Goal: Task Accomplishment & Management: Complete application form

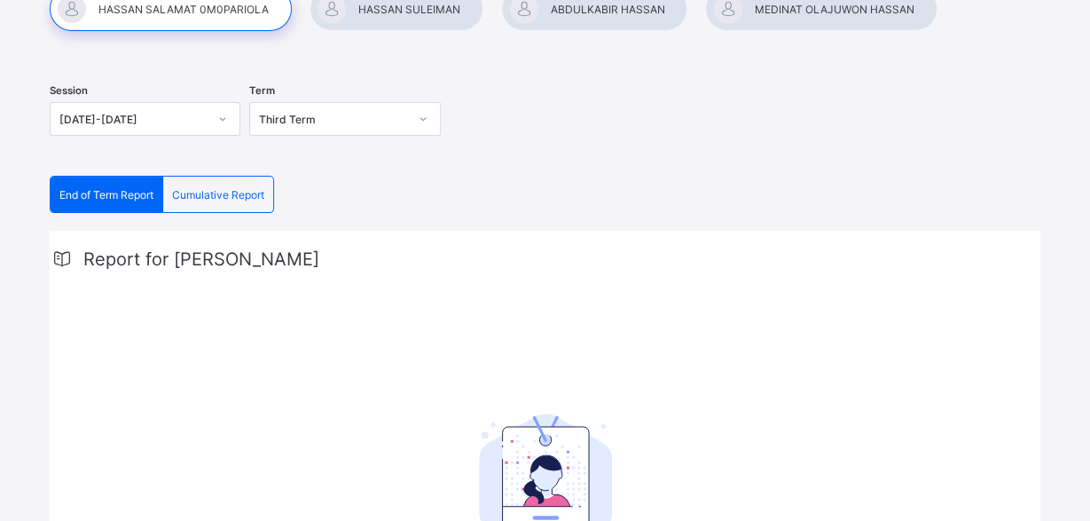
scroll to position [92, 0]
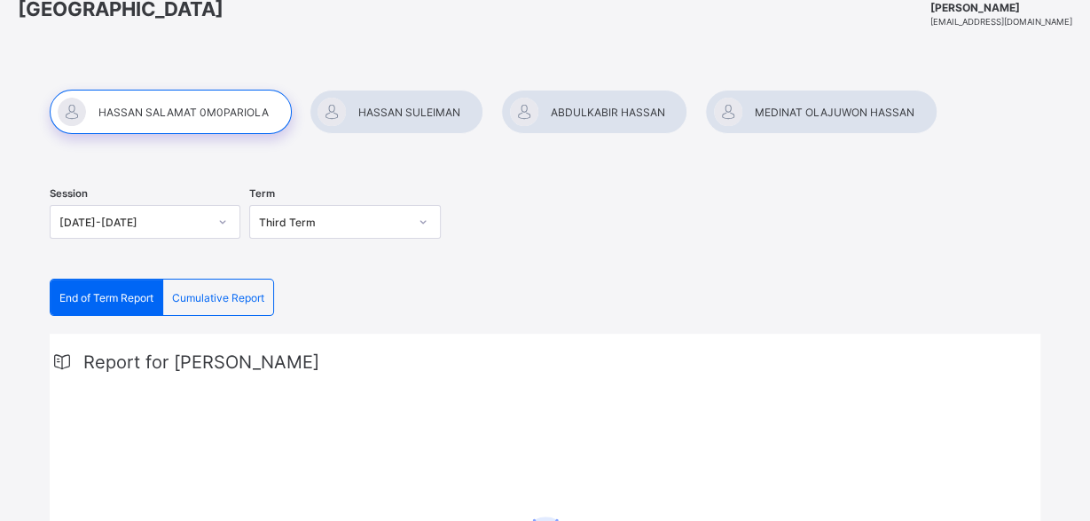
click at [404, 111] on div at bounding box center [397, 112] width 174 height 44
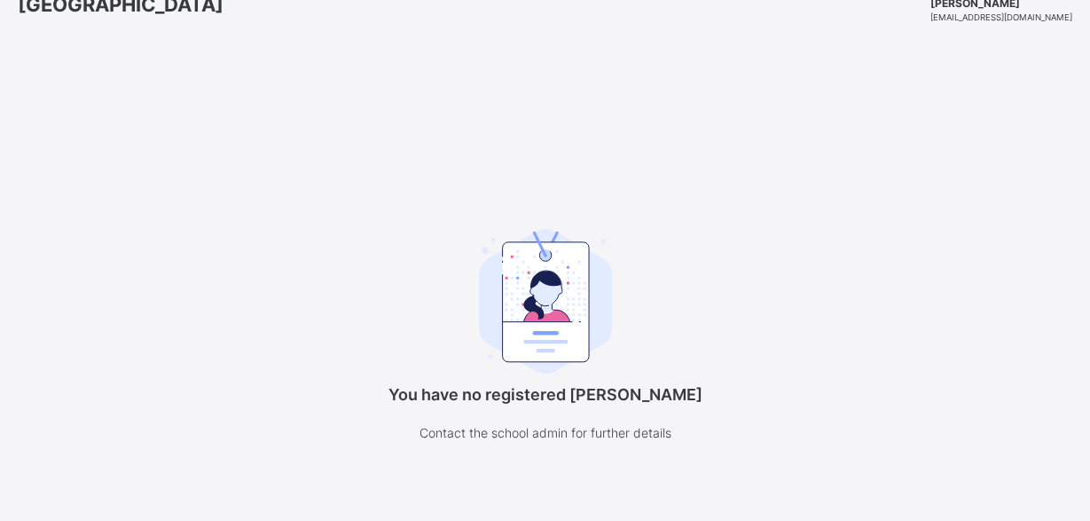
scroll to position [135, 0]
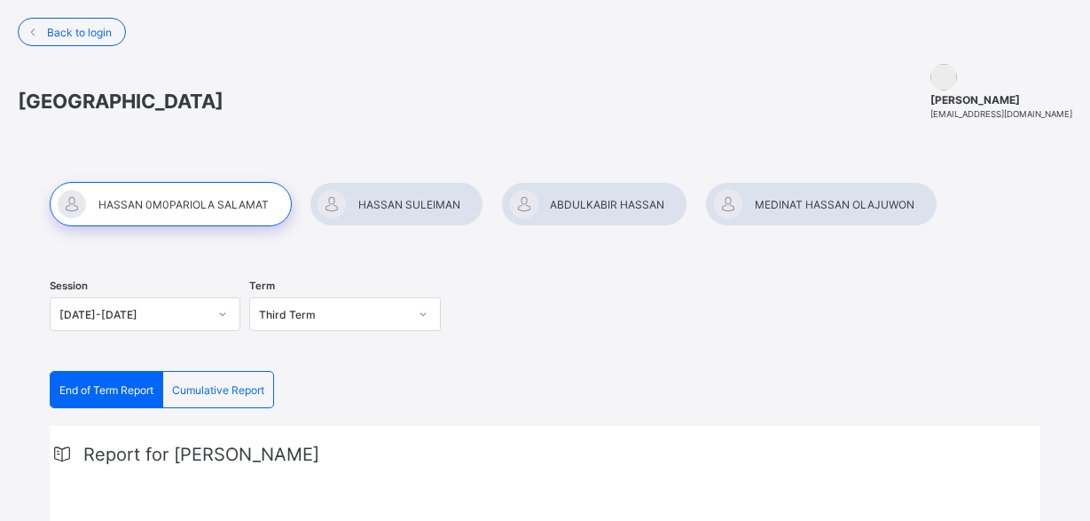
scroll to position [135, 0]
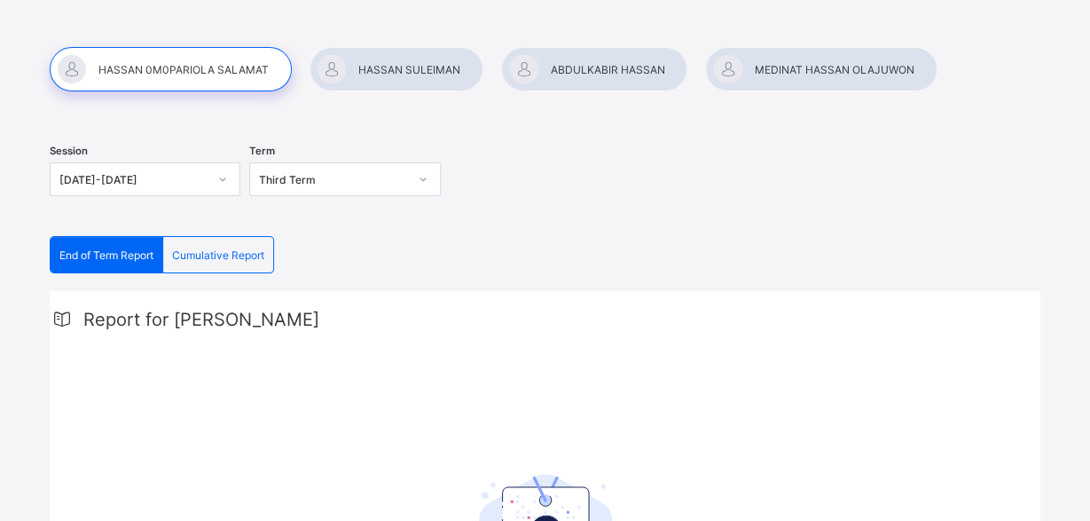
click at [395, 68] on div at bounding box center [397, 69] width 174 height 44
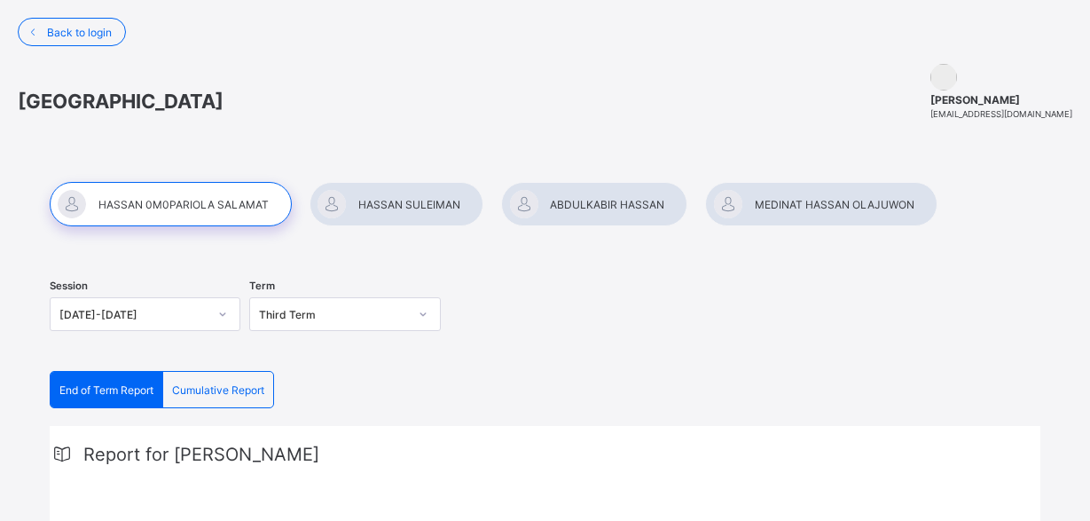
scroll to position [135, 0]
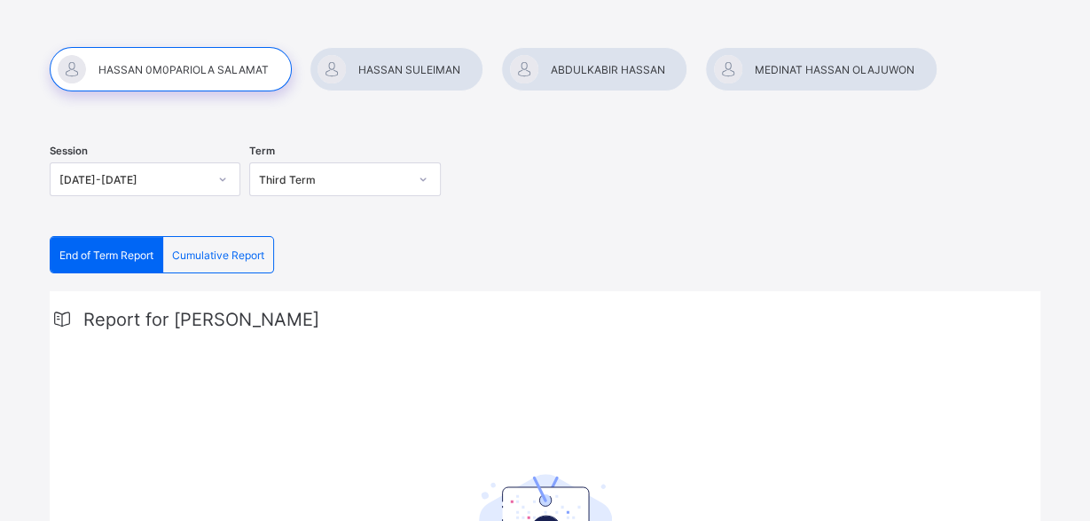
click at [817, 67] on div at bounding box center [820, 69] width 231 height 44
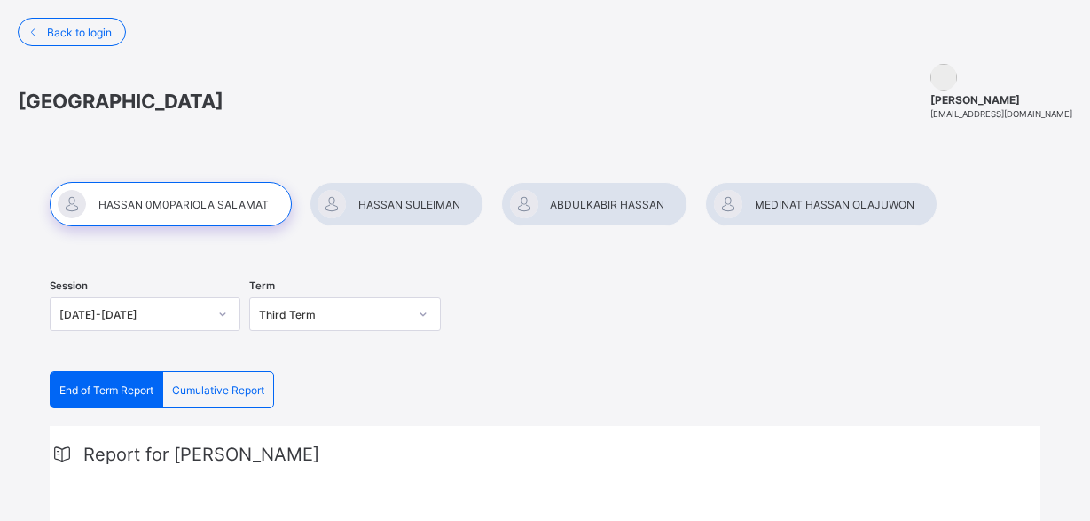
scroll to position [135, 0]
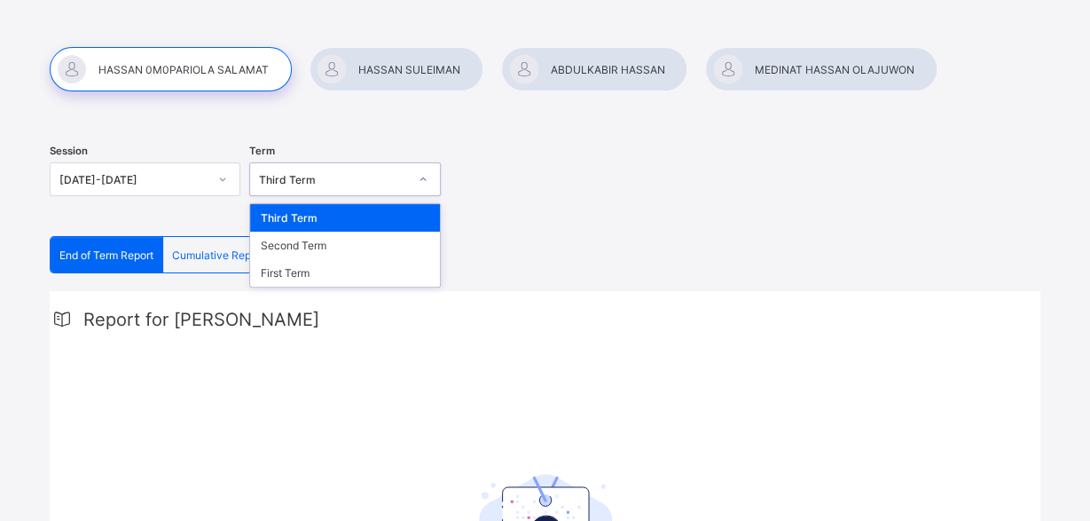
click at [423, 175] on icon at bounding box center [423, 179] width 11 height 18
click at [308, 212] on div "Third Term" at bounding box center [344, 217] width 189 height 27
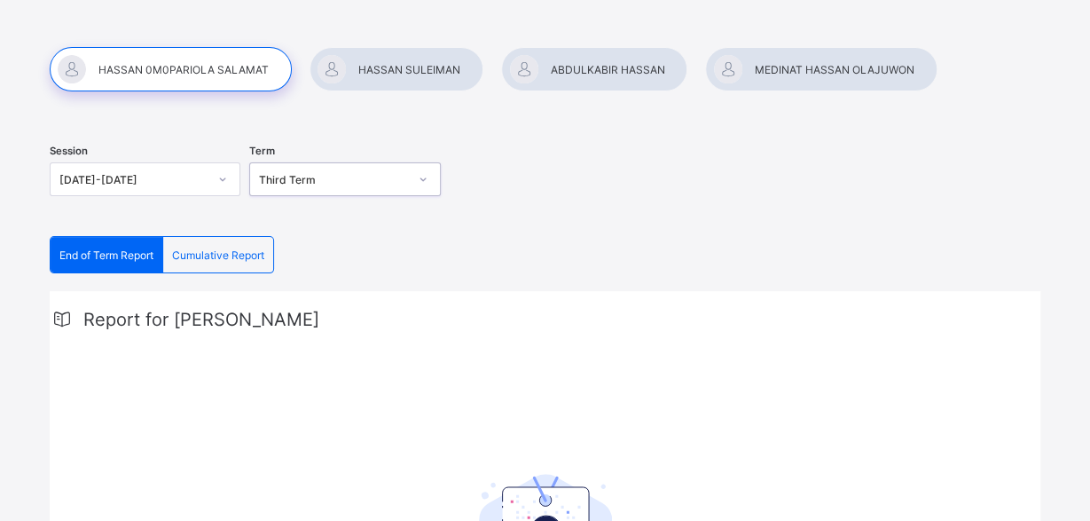
click at [237, 250] on span "Cumulative Report" at bounding box center [218, 254] width 92 height 13
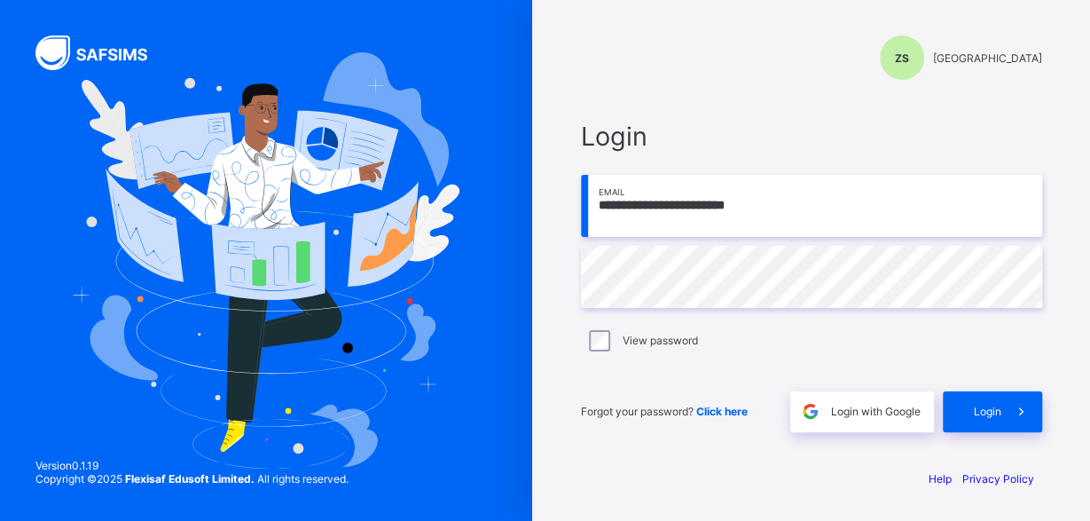
type input "**********"
click at [985, 411] on span "Login" at bounding box center [987, 410] width 27 height 13
click at [657, 208] on input "email" at bounding box center [811, 206] width 461 height 62
type input "**********"
click at [987, 412] on span "Login" at bounding box center [987, 410] width 27 height 13
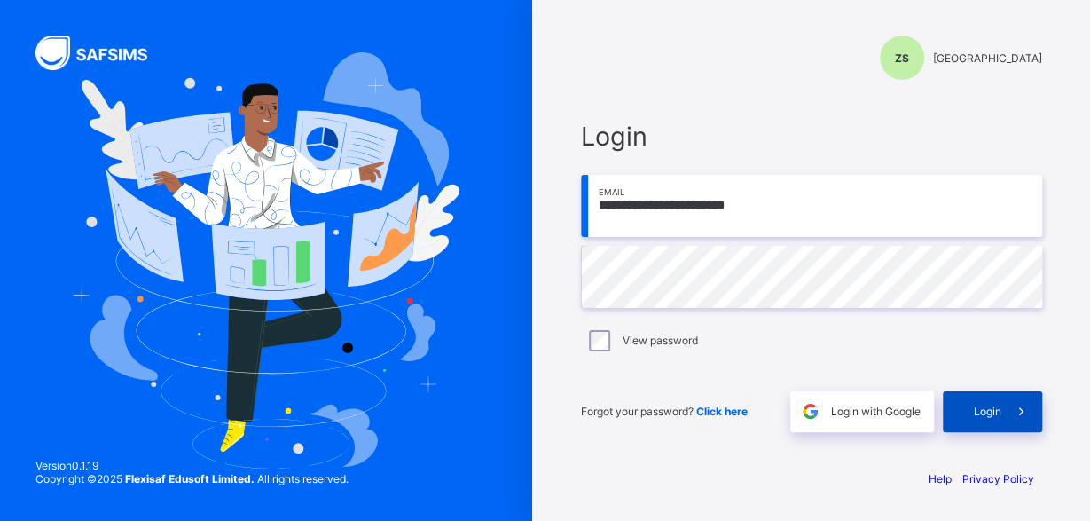
click at [992, 409] on span "Login" at bounding box center [987, 410] width 27 height 13
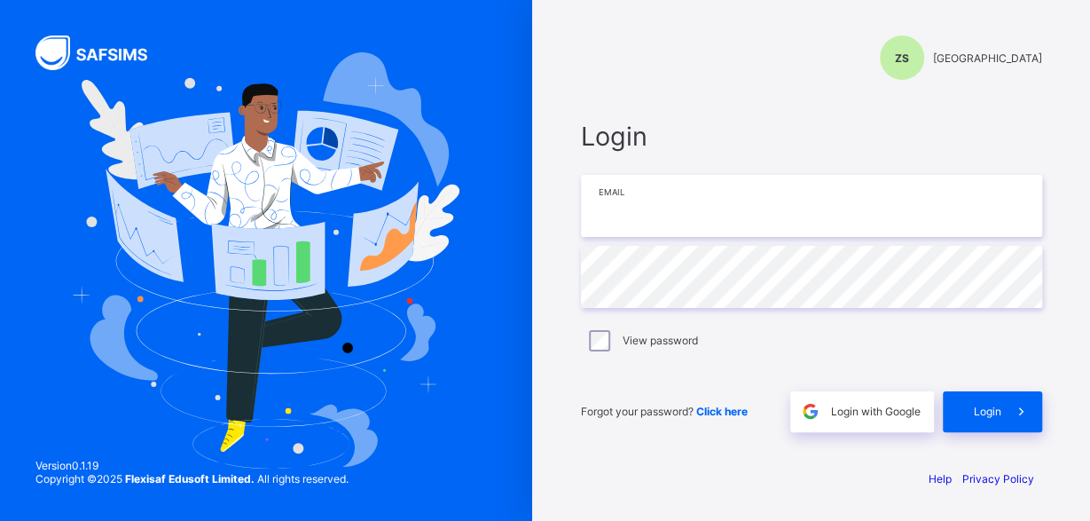
click at [646, 210] on input "email" at bounding box center [811, 206] width 461 height 62
type input "**********"
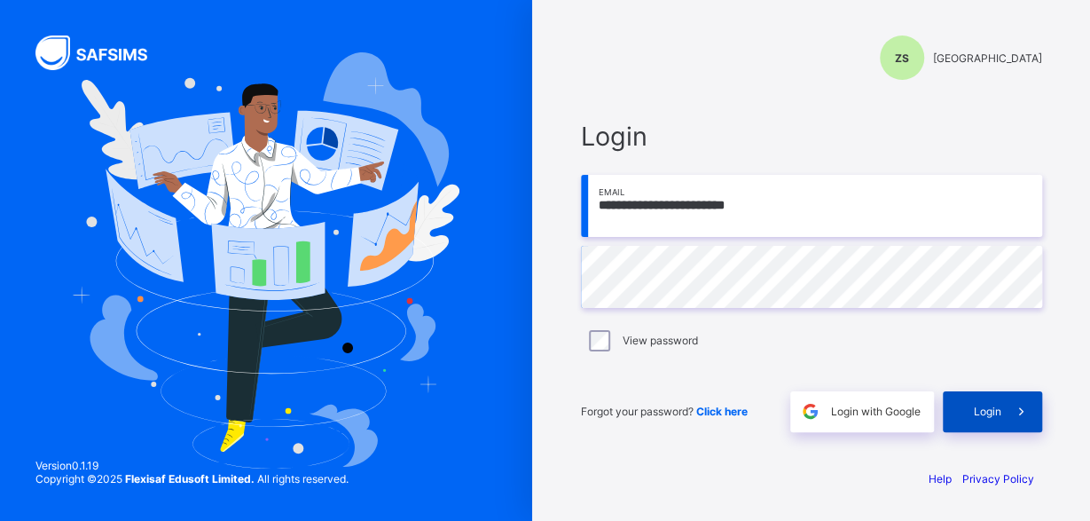
click at [989, 411] on span "Login" at bounding box center [987, 410] width 27 height 13
click at [977, 409] on span "Login" at bounding box center [987, 410] width 27 height 13
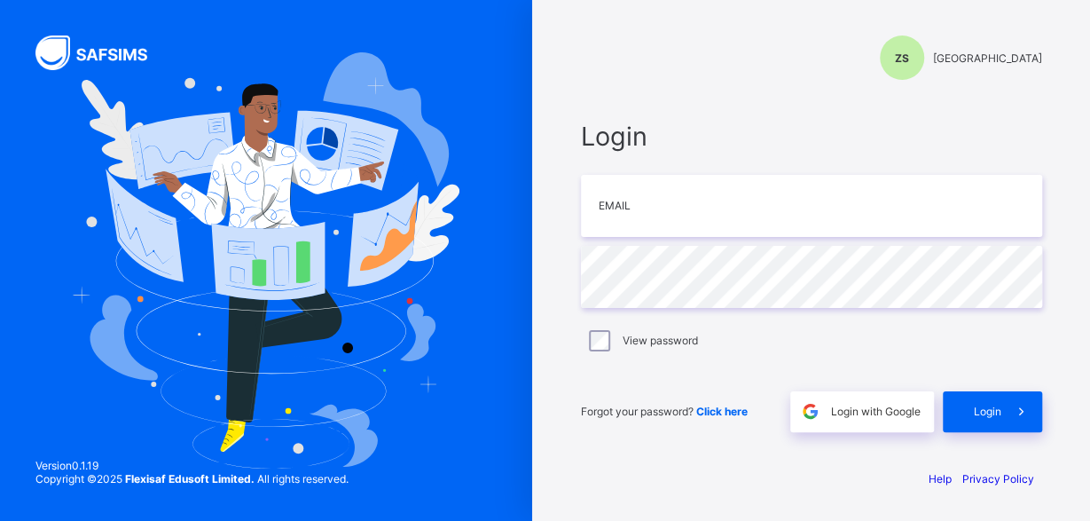
click at [728, 409] on span "Click here" at bounding box center [721, 410] width 51 height 13
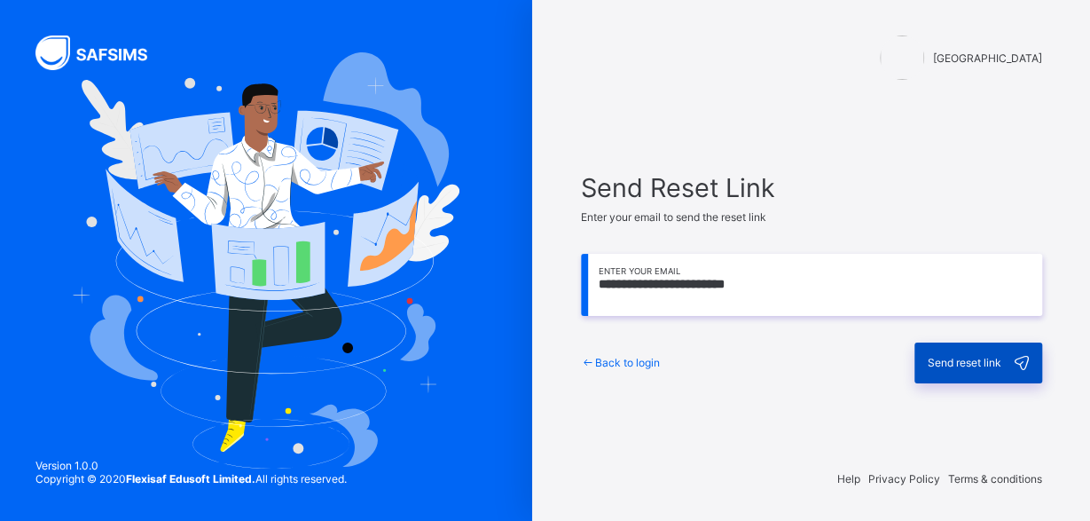
type input "**********"
click at [971, 364] on span "Send reset link" at bounding box center [965, 362] width 74 height 13
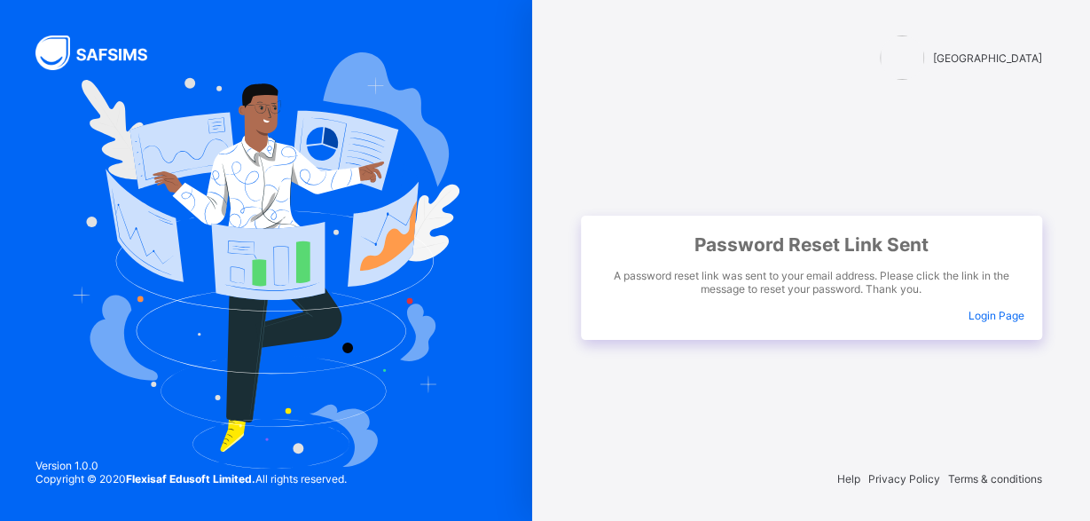
click at [996, 314] on span "Login Page" at bounding box center [996, 315] width 56 height 13
click at [856, 281] on span "A password reset link was sent to your email address. Please click the link in …" at bounding box center [812, 282] width 426 height 27
click at [999, 313] on span "Login Page" at bounding box center [996, 315] width 56 height 13
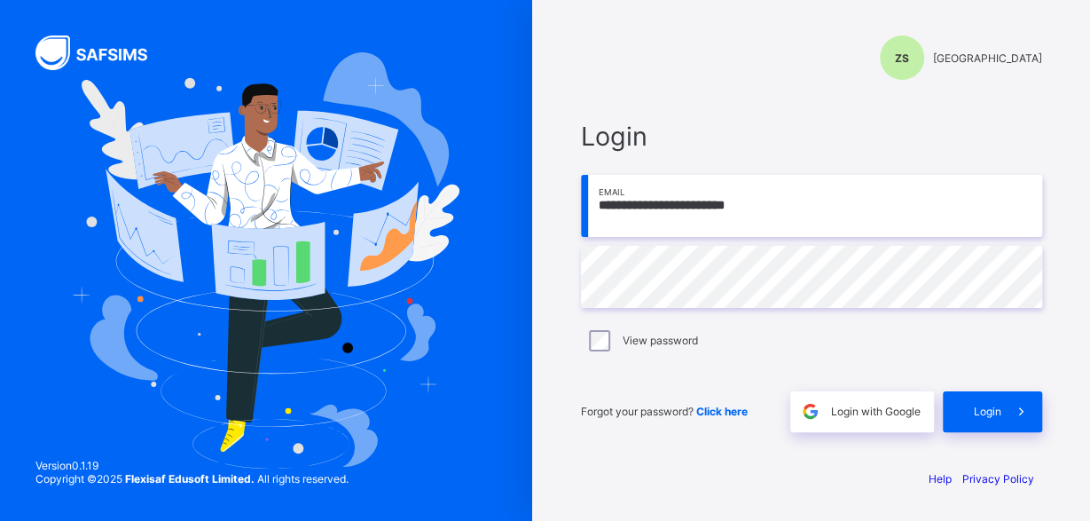
type input "**********"
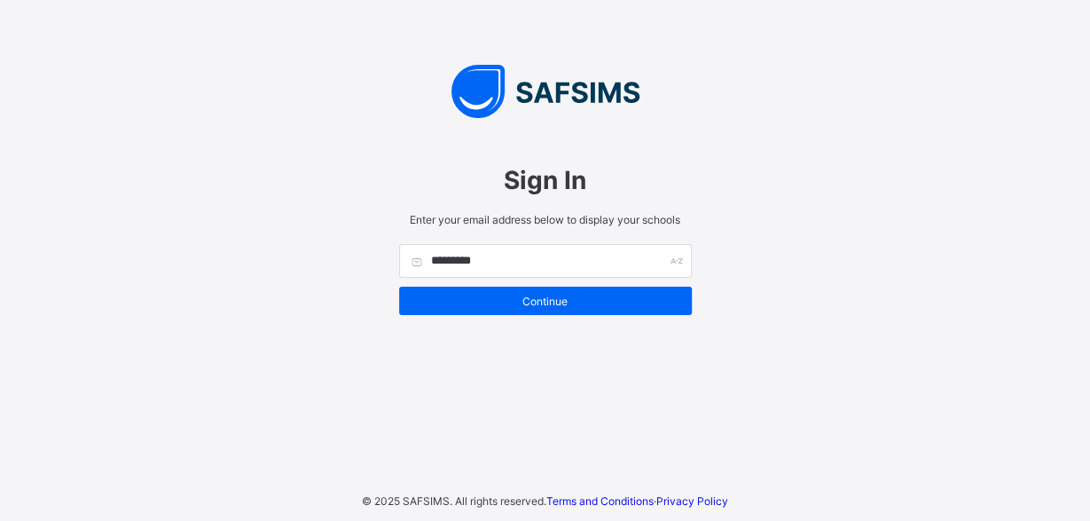
type input "*********"
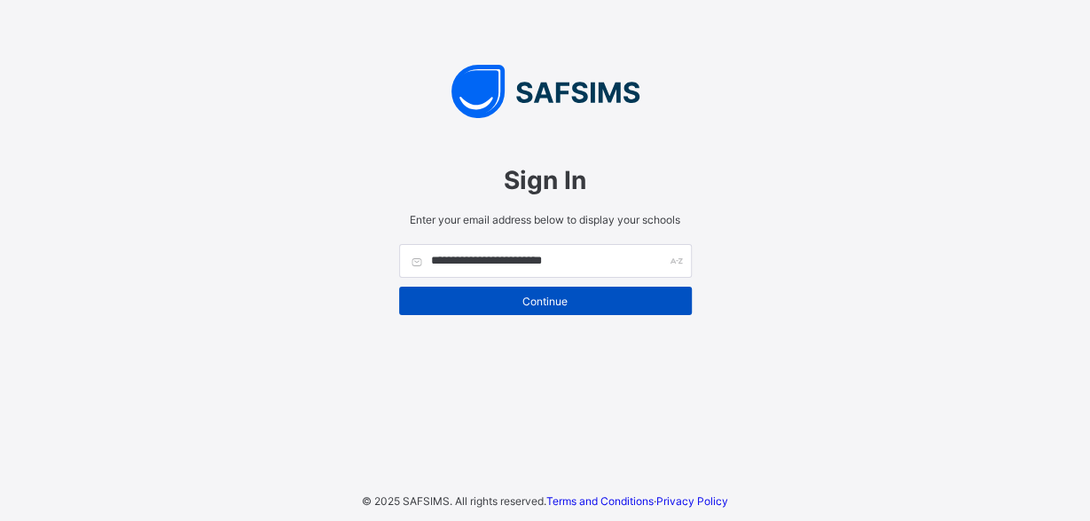
type input "**********"
click at [553, 297] on span "Continue" at bounding box center [545, 300] width 266 height 13
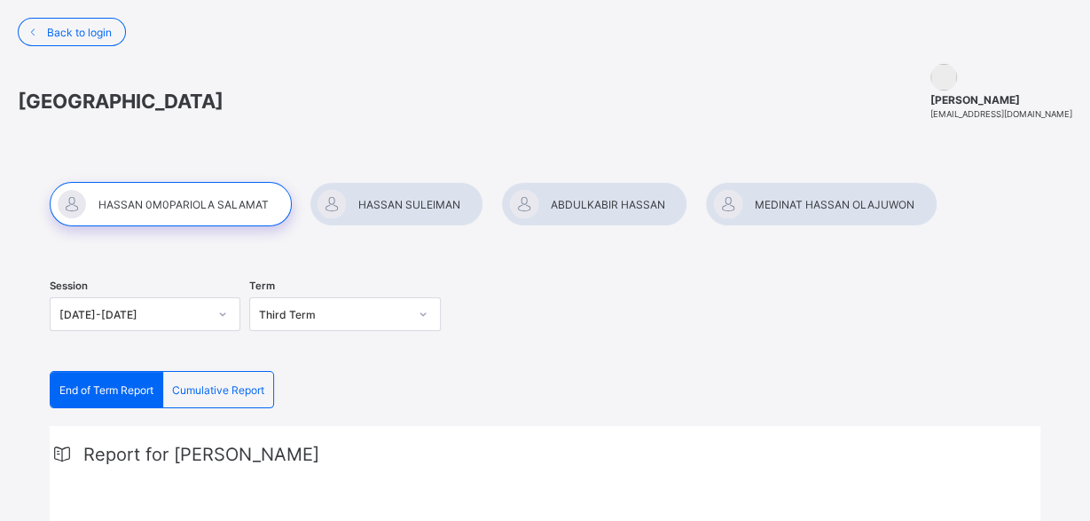
click at [407, 198] on div at bounding box center [397, 204] width 174 height 44
click at [835, 198] on div at bounding box center [820, 204] width 231 height 44
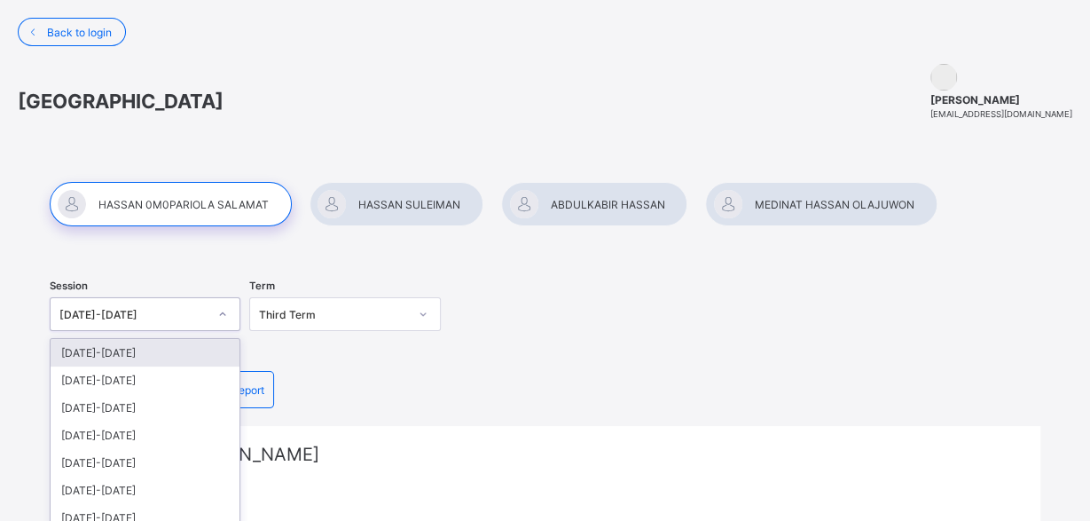
scroll to position [90, 0]
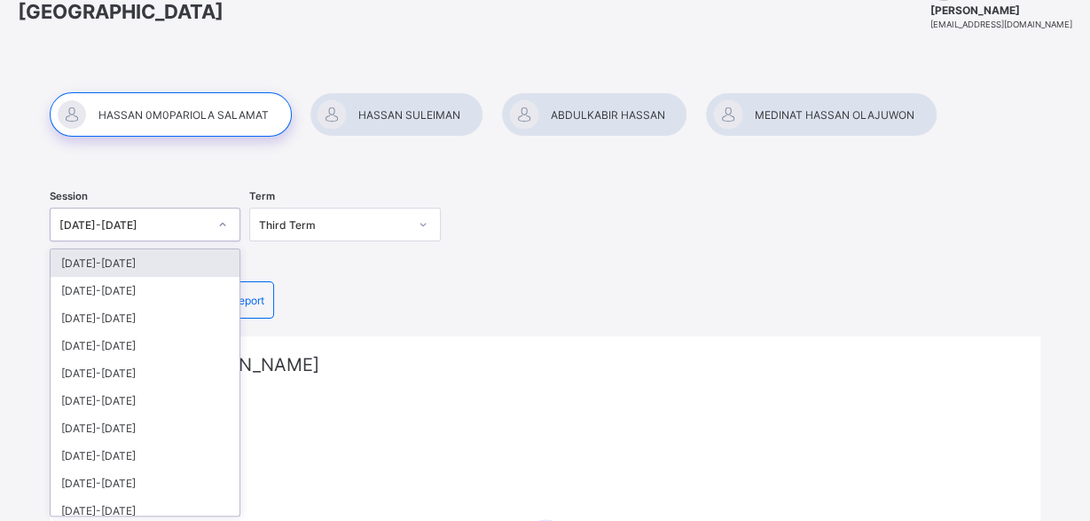
click at [115, 241] on div "option [DATE]-[DATE] focused, 1 of 13. 13 results available. Use Up and Down to…" at bounding box center [145, 225] width 191 height 34
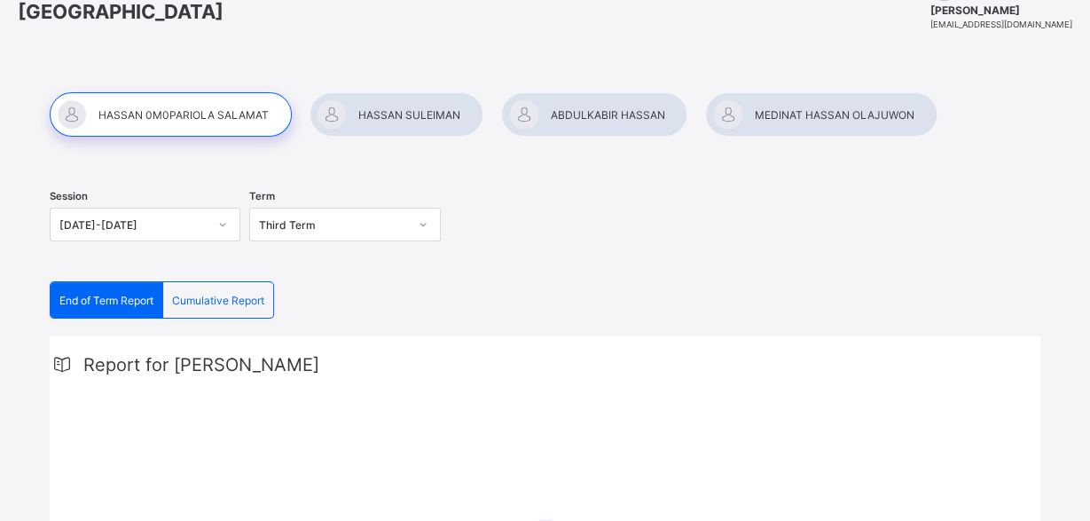
click at [415, 111] on div at bounding box center [397, 114] width 174 height 44
